Goal: Transaction & Acquisition: Obtain resource

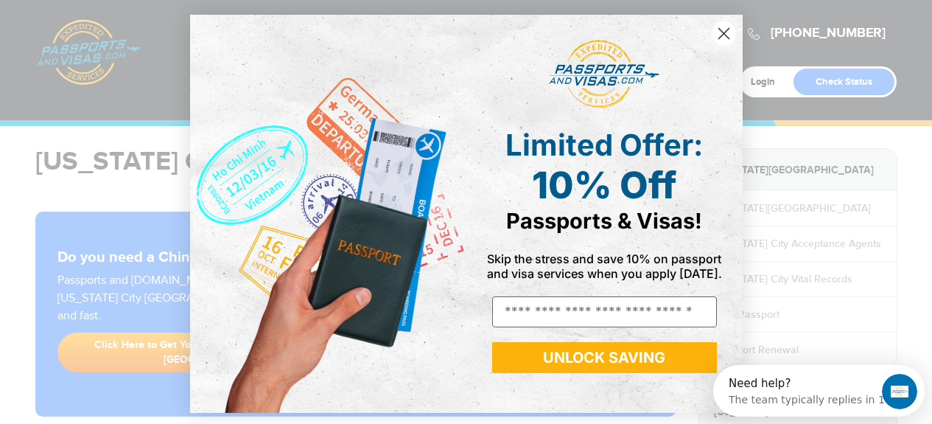
click at [718, 34] on icon "Close dialog" at bounding box center [723, 34] width 10 height 10
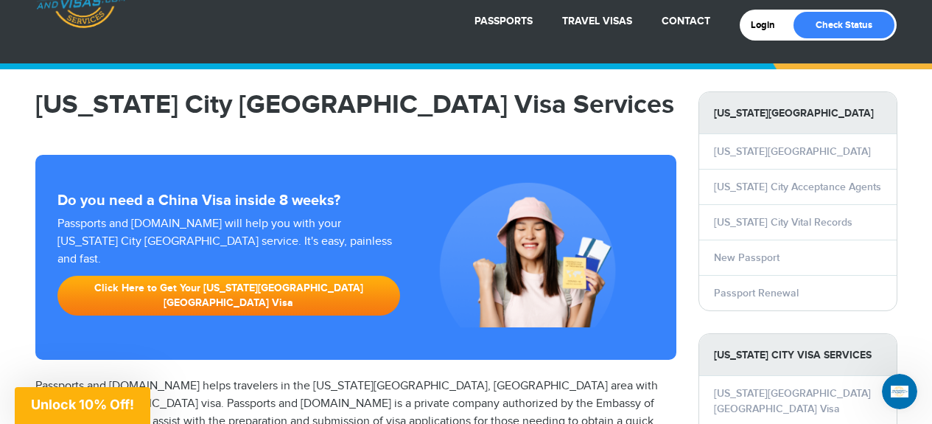
scroll to position [74, 0]
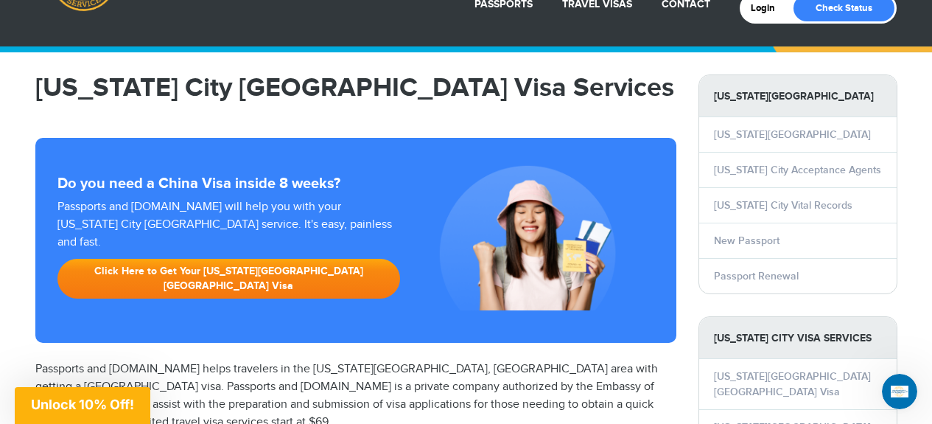
click at [247, 259] on link "Click Here to Get Your Oklahoma City China Visa" at bounding box center [228, 279] width 343 height 40
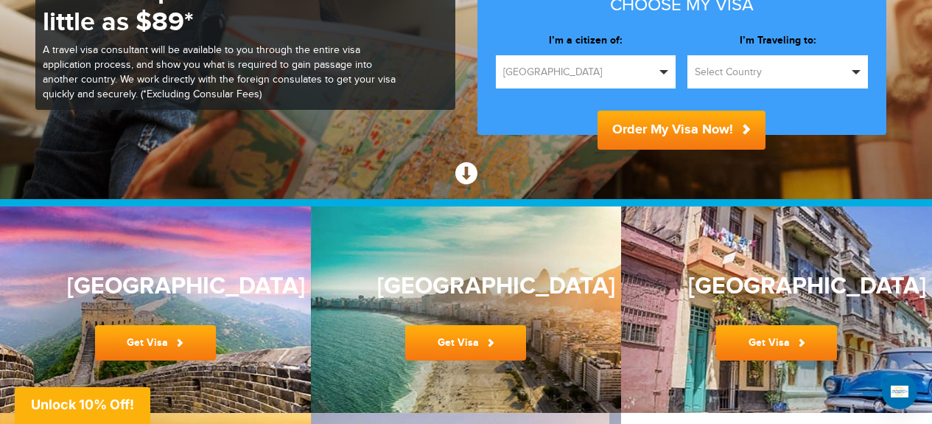
scroll to position [147, 0]
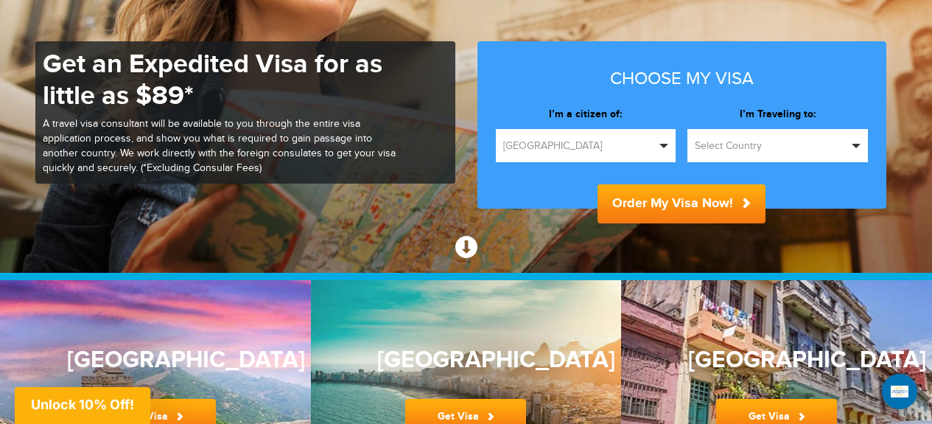
click at [860, 149] on button "Select Country" at bounding box center [777, 145] width 180 height 33
click at [856, 144] on span "button" at bounding box center [856, 146] width 9 height 4
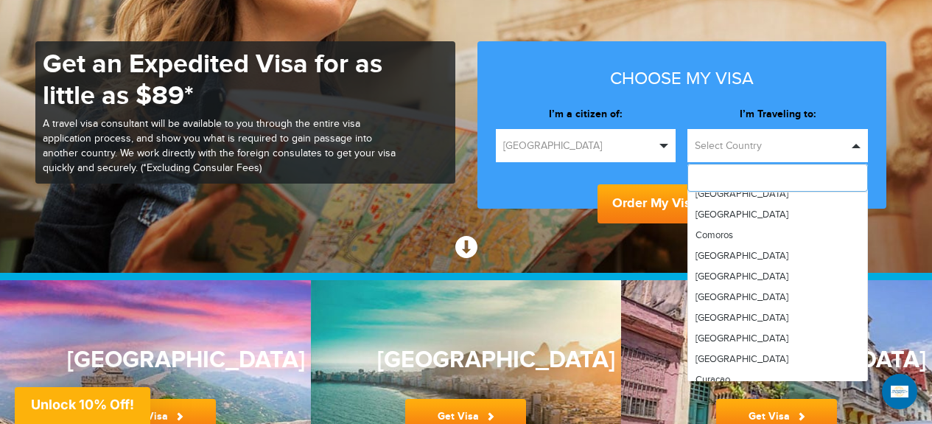
scroll to position [884, 0]
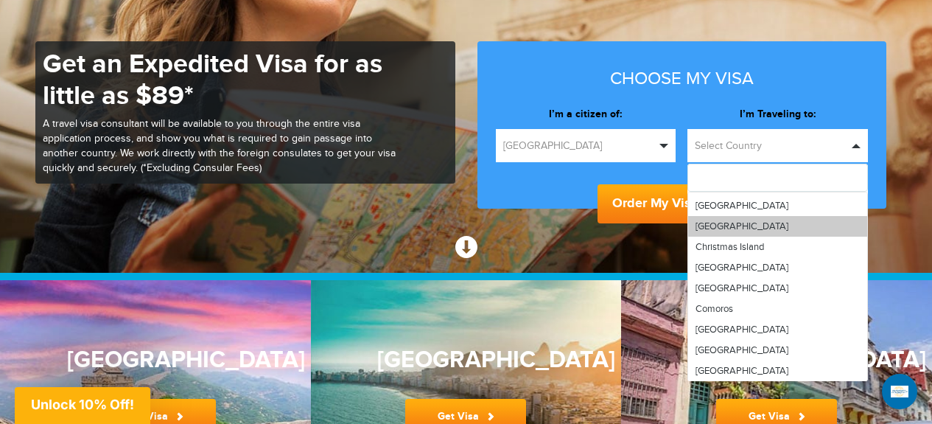
click at [777, 227] on link "[GEOGRAPHIC_DATA]" at bounding box center [777, 226] width 179 height 21
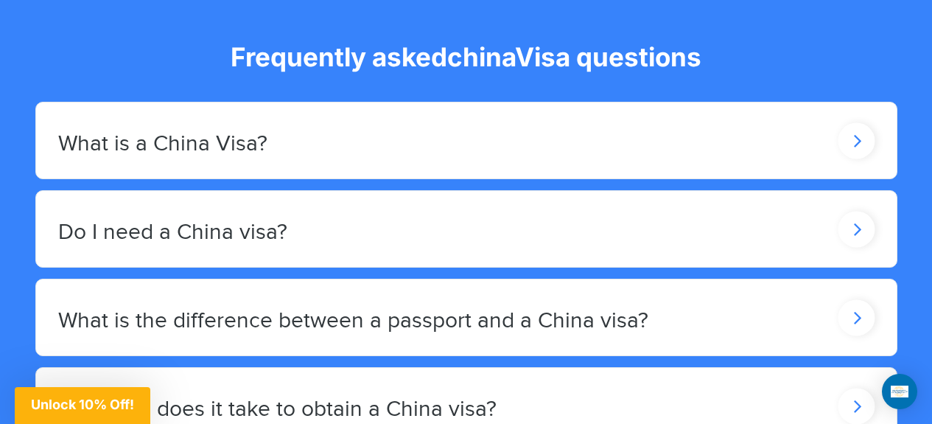
scroll to position [2431, 0]
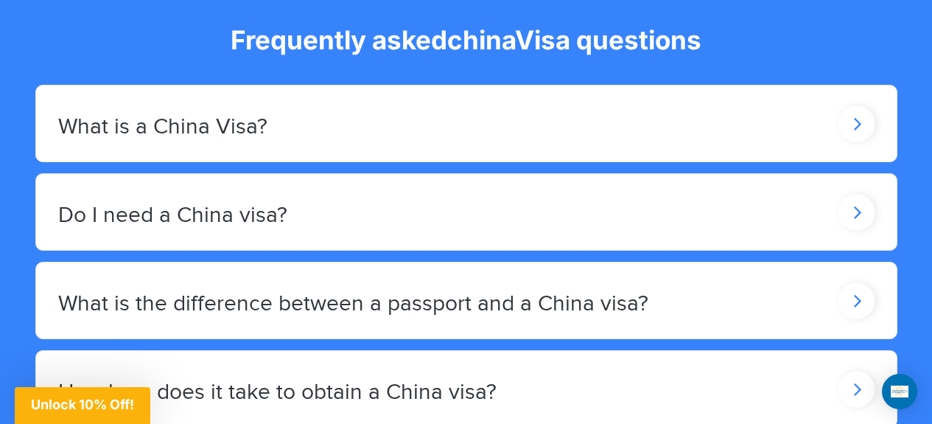
click at [849, 141] on icon at bounding box center [856, 123] width 37 height 36
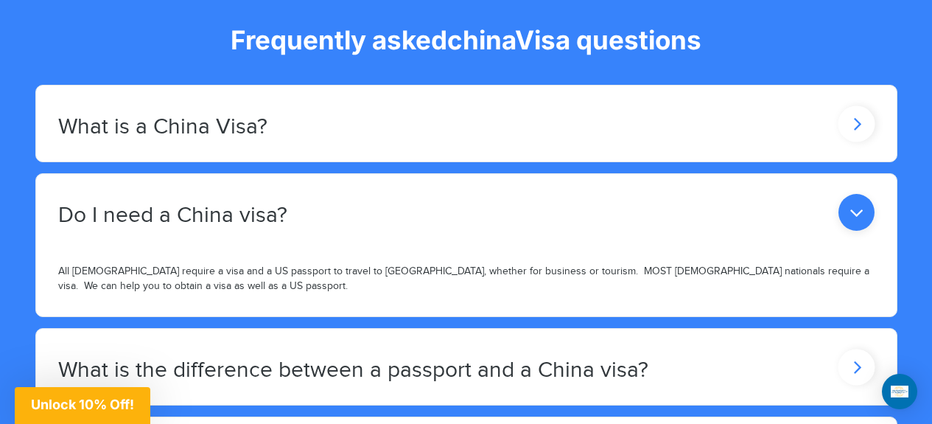
click at [854, 199] on icon at bounding box center [856, 212] width 36 height 37
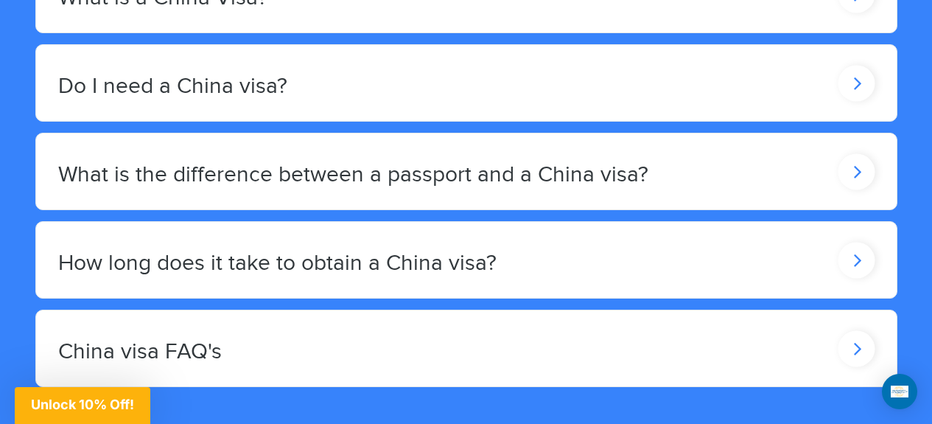
scroll to position [2578, 0]
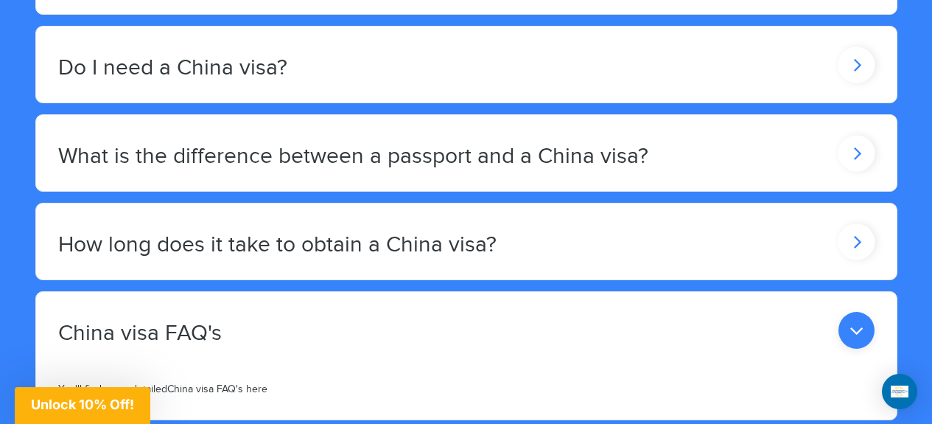
scroll to position [2652, 0]
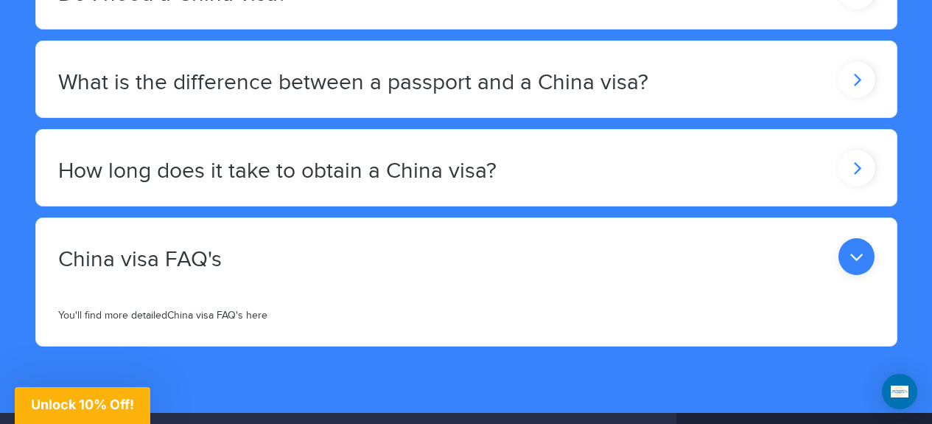
click at [854, 245] on icon at bounding box center [856, 256] width 36 height 37
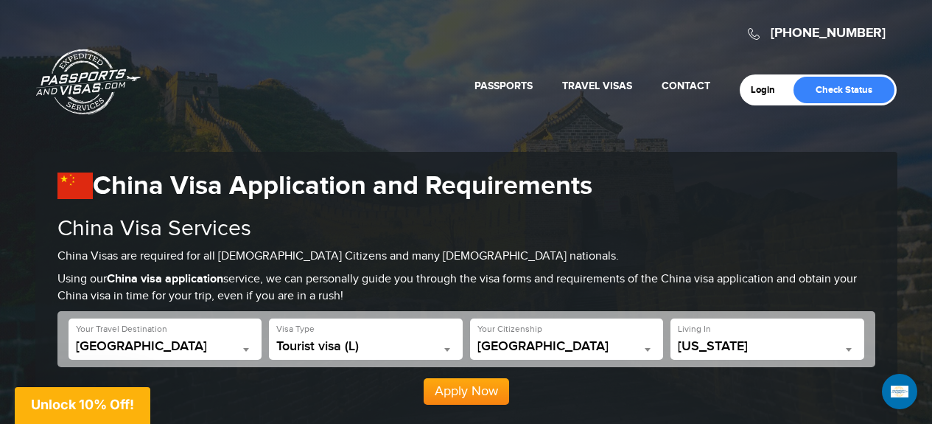
scroll to position [0, 0]
